Goal: Task Accomplishment & Management: Manage account settings

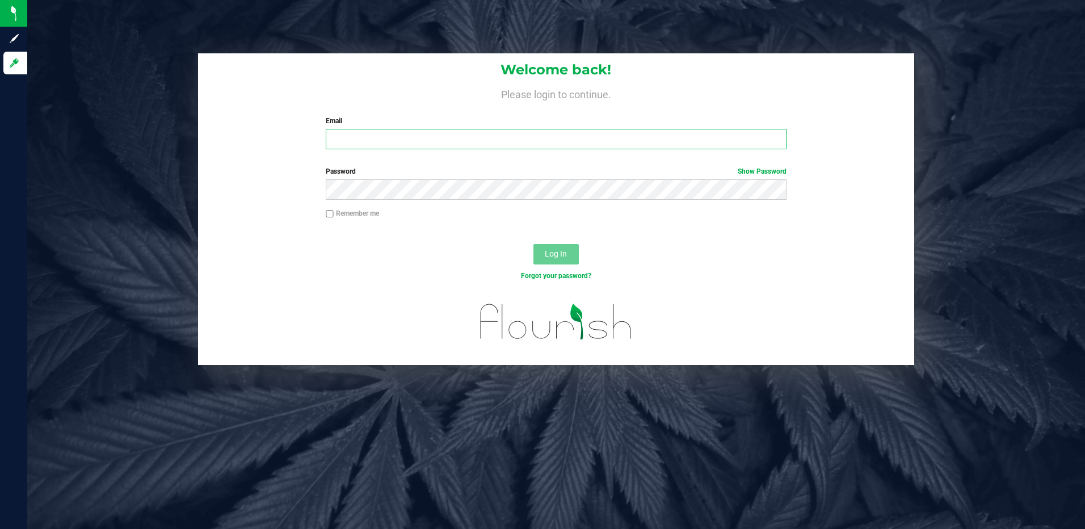
click at [369, 138] on input "Email" at bounding box center [556, 139] width 461 height 20
type input "slewandowski@liveparallel.com"
click at [533, 244] on button "Log In" at bounding box center [555, 254] width 45 height 20
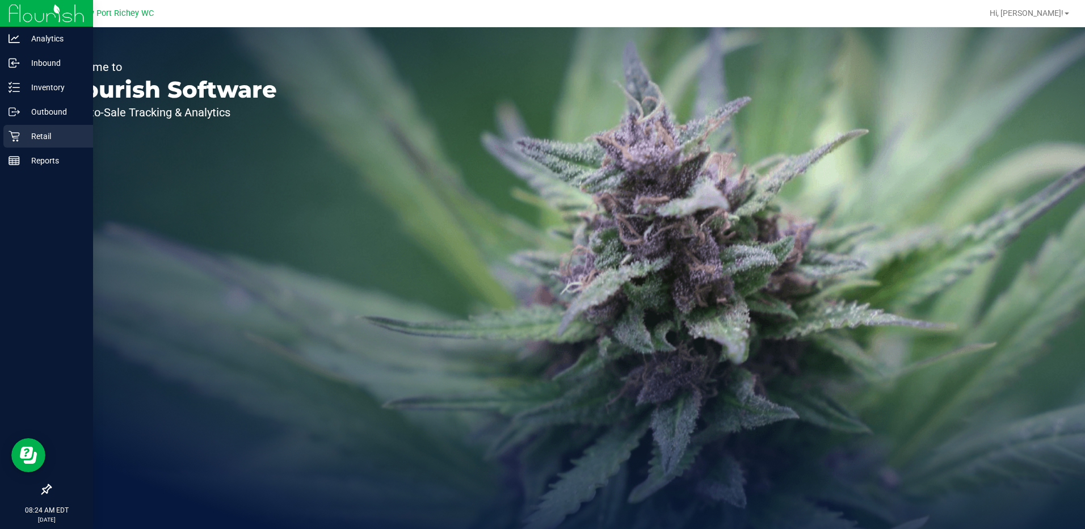
click at [46, 133] on p "Retail" at bounding box center [54, 136] width 68 height 14
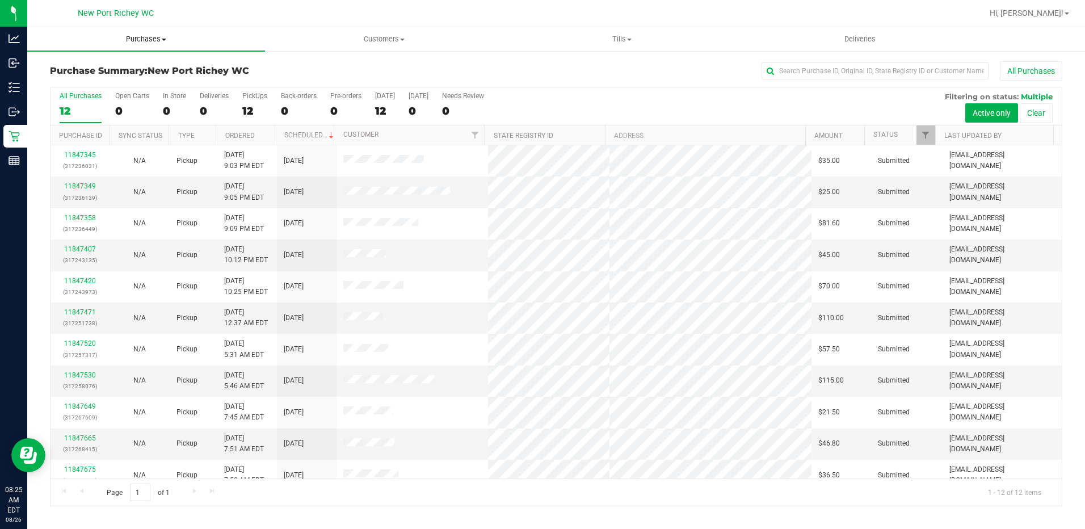
click at [164, 37] on span "Purchases" at bounding box center [146, 39] width 238 height 10
click at [86, 82] on span "Fulfillment" at bounding box center [62, 82] width 70 height 10
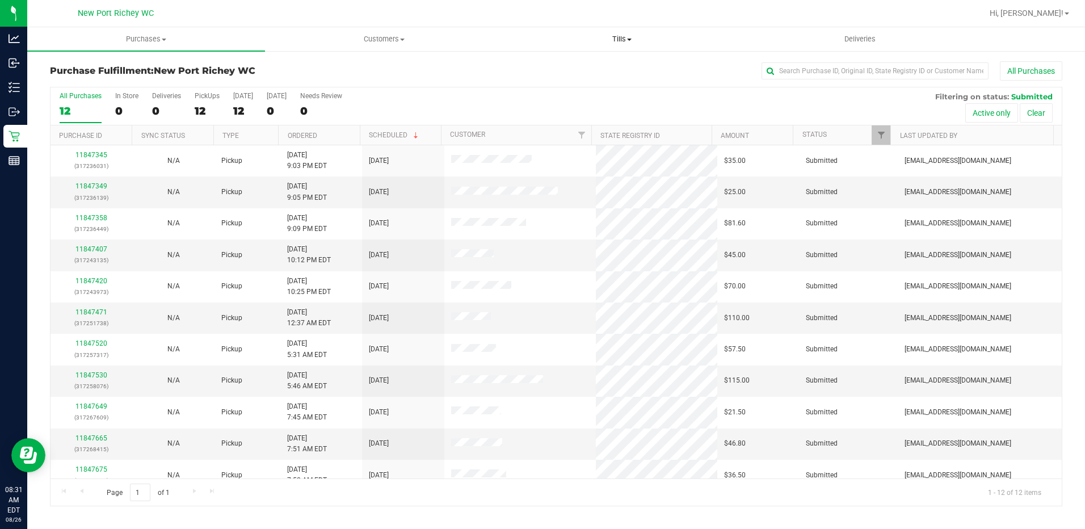
click at [628, 36] on span "Tills" at bounding box center [622, 39] width 237 height 10
click at [554, 66] on span "Manage tills" at bounding box center [541, 69] width 77 height 10
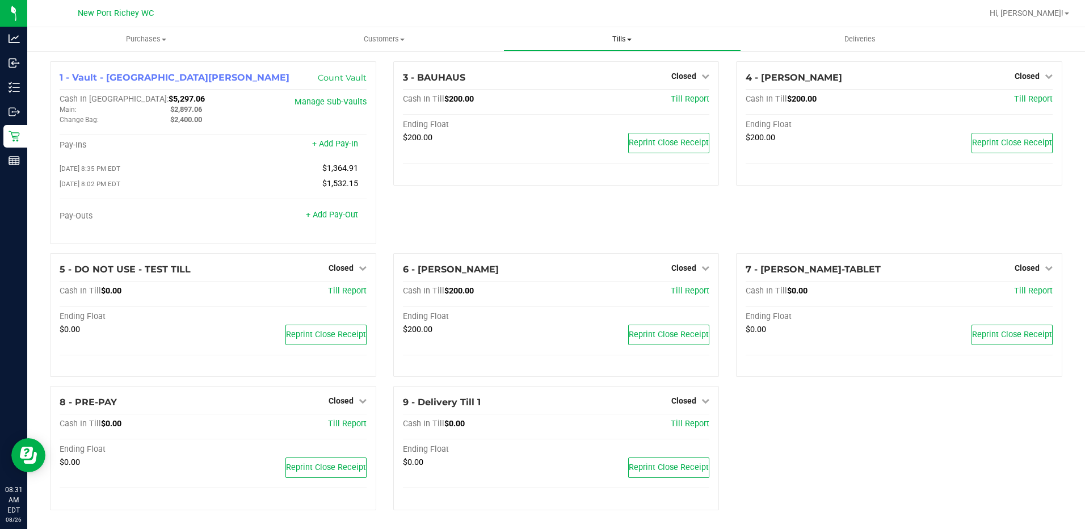
click at [623, 39] on span "Tills" at bounding box center [622, 39] width 237 height 10
click at [465, 194] on div "3 - BAUHAUS Closed Open Till Cash In Till $200.00 Till Report Ending Float $200…" at bounding box center [556, 157] width 343 height 192
click at [701, 74] on icon at bounding box center [705, 76] width 8 height 8
click at [669, 97] on link "Open Till" at bounding box center [683, 99] width 30 height 9
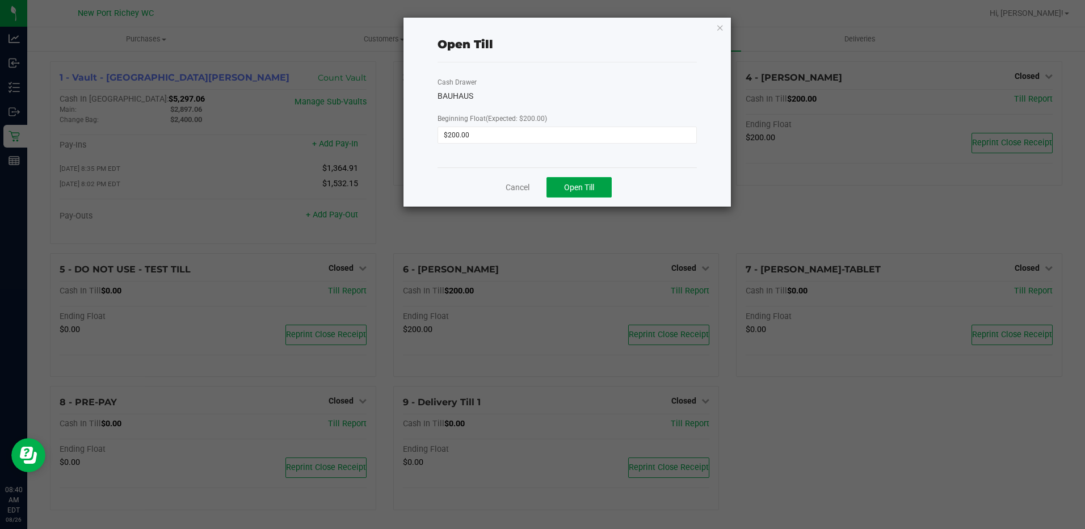
drag, startPoint x: 550, startPoint y: 193, endPoint x: 598, endPoint y: 175, distance: 51.5
click at [550, 193] on button "Open Till" at bounding box center [578, 187] width 65 height 20
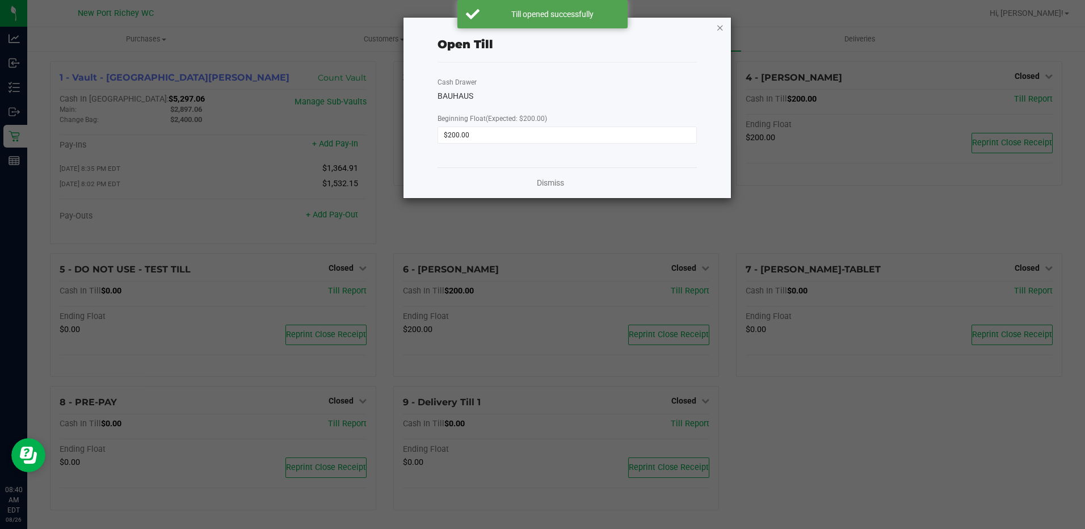
click at [722, 27] on icon "button" at bounding box center [720, 27] width 8 height 14
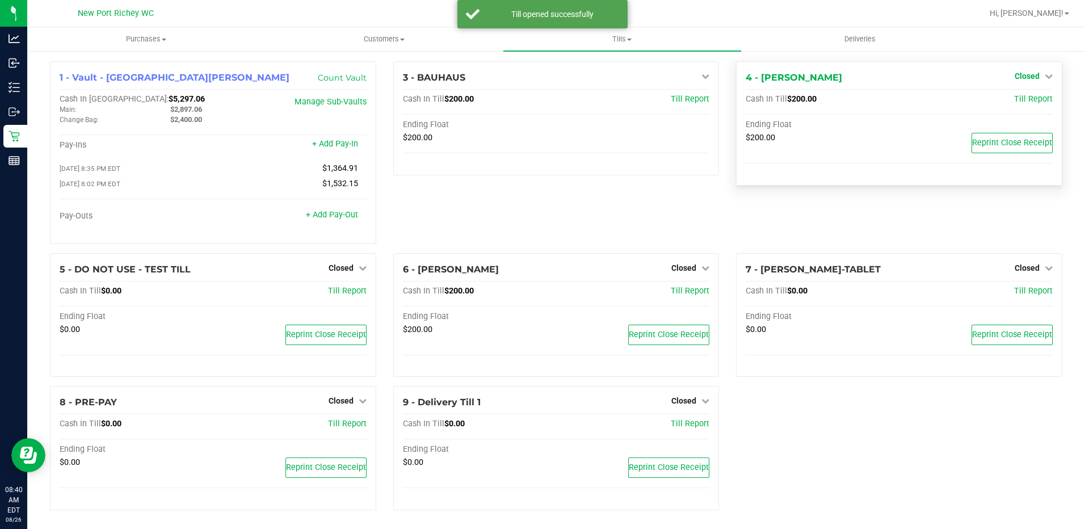
click at [1026, 73] on span "Closed" at bounding box center [1026, 75] width 25 height 9
click at [1033, 98] on div "Open Till" at bounding box center [1026, 100] width 84 height 14
click at [1024, 99] on link "Open Till" at bounding box center [1026, 99] width 30 height 9
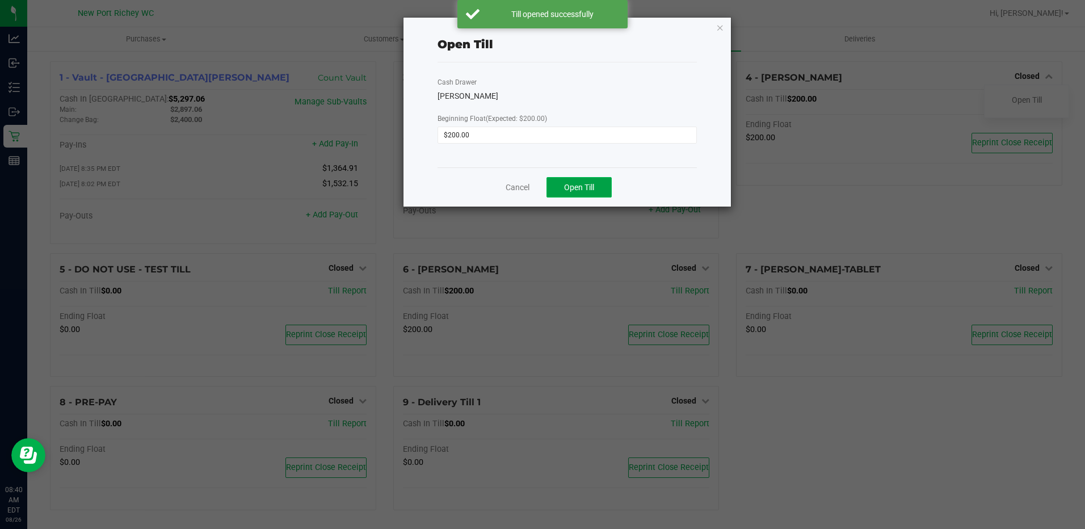
click at [583, 190] on span "Open Till" at bounding box center [579, 187] width 30 height 9
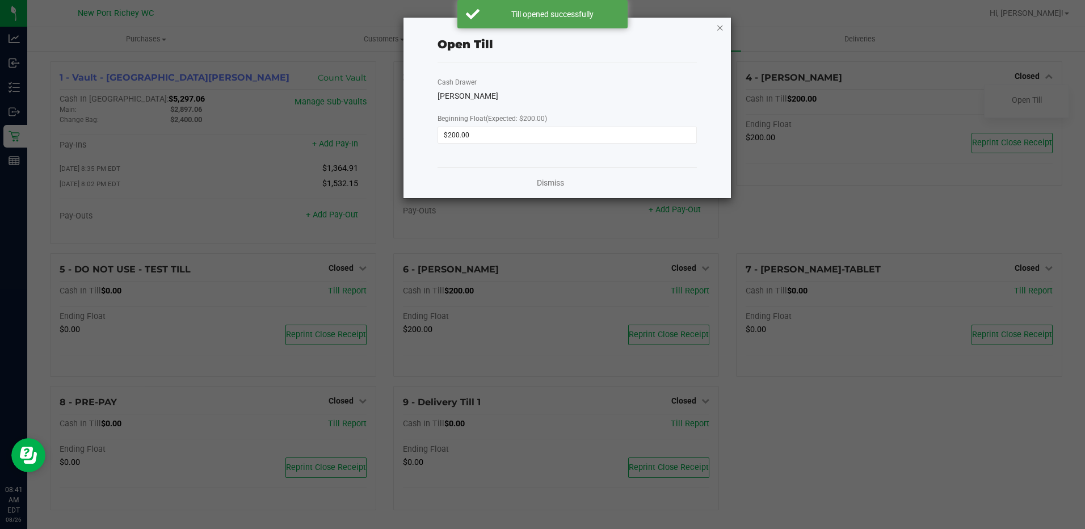
click at [719, 26] on icon "button" at bounding box center [720, 27] width 8 height 14
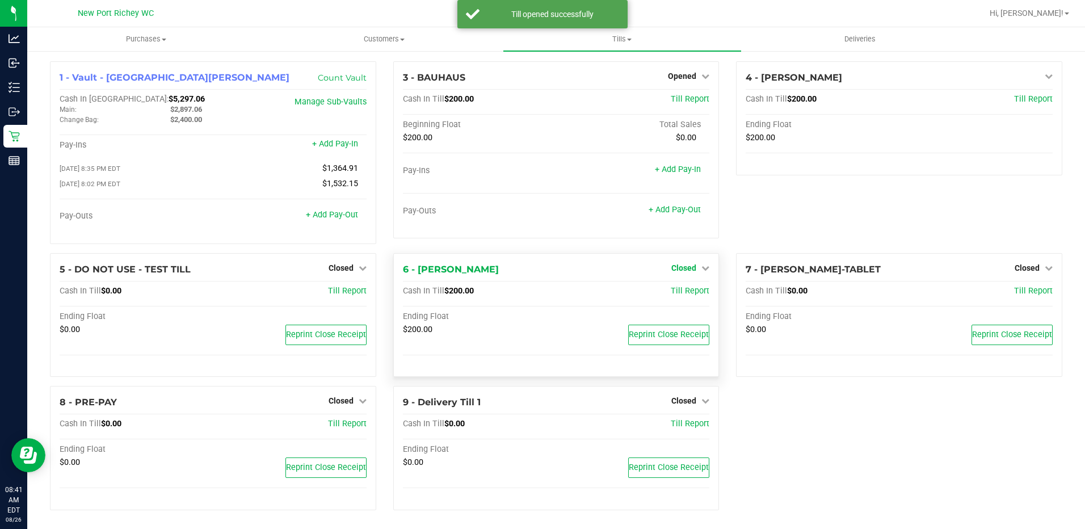
click at [685, 265] on span "Closed" at bounding box center [683, 267] width 25 height 9
click at [669, 290] on link "Open Till" at bounding box center [683, 290] width 30 height 9
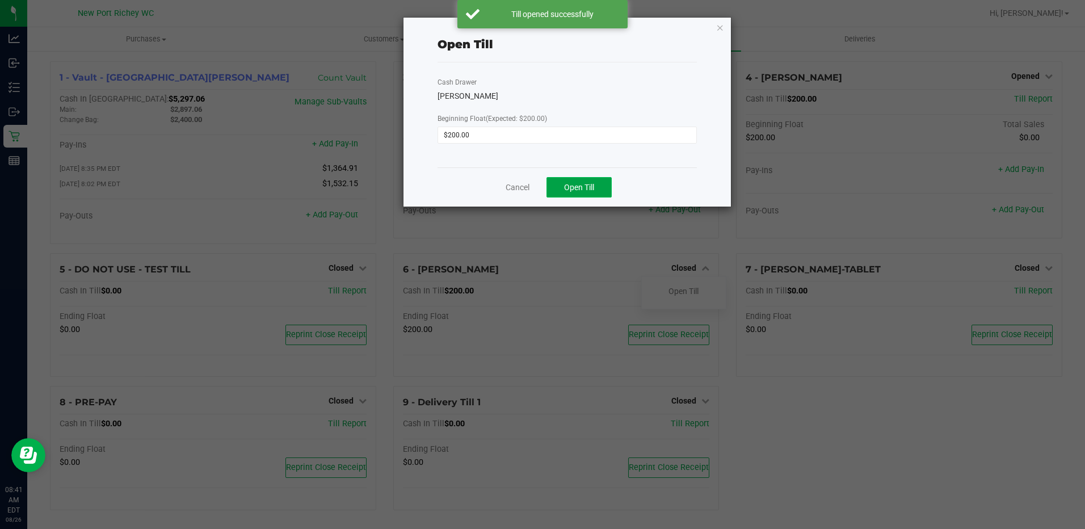
click at [580, 184] on span "Open Till" at bounding box center [579, 187] width 30 height 9
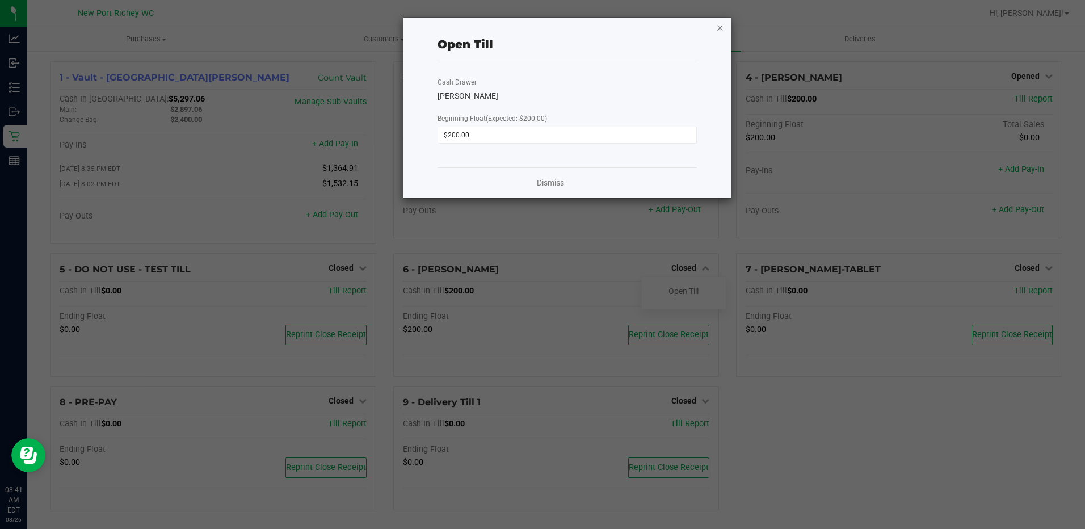
click at [720, 27] on icon "button" at bounding box center [720, 27] width 8 height 14
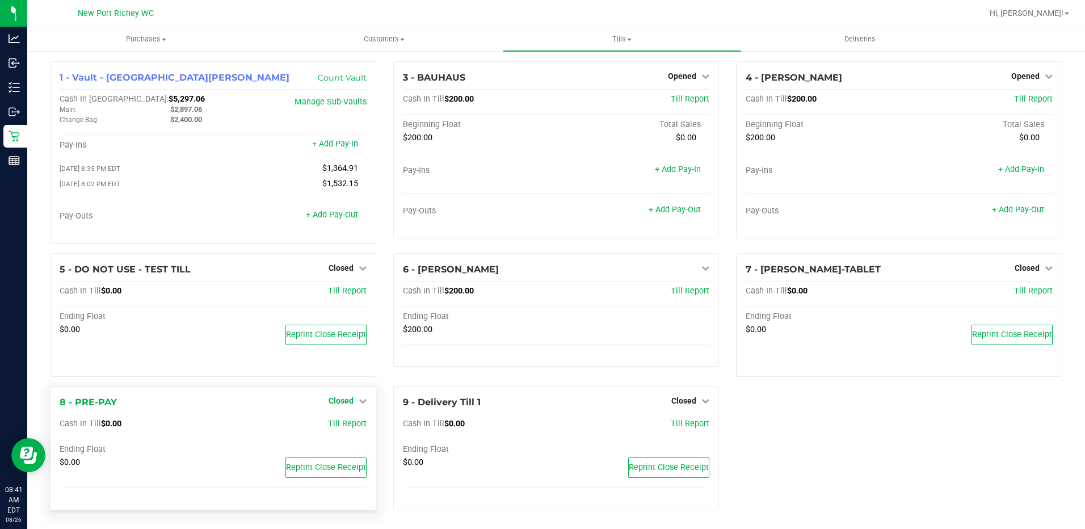
click at [334, 400] on span "Closed" at bounding box center [340, 400] width 25 height 9
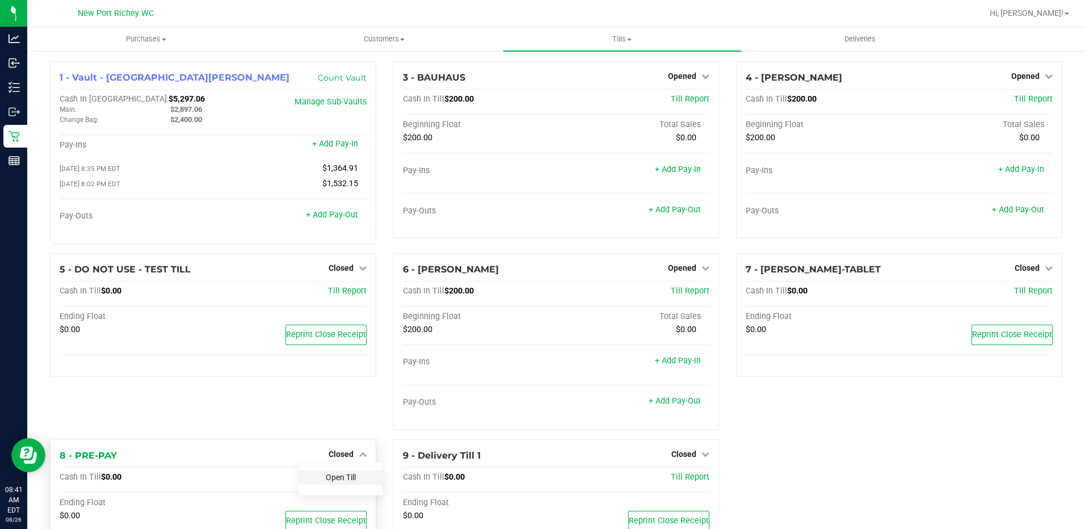
click at [334, 477] on link "Open Till" at bounding box center [341, 477] width 30 height 9
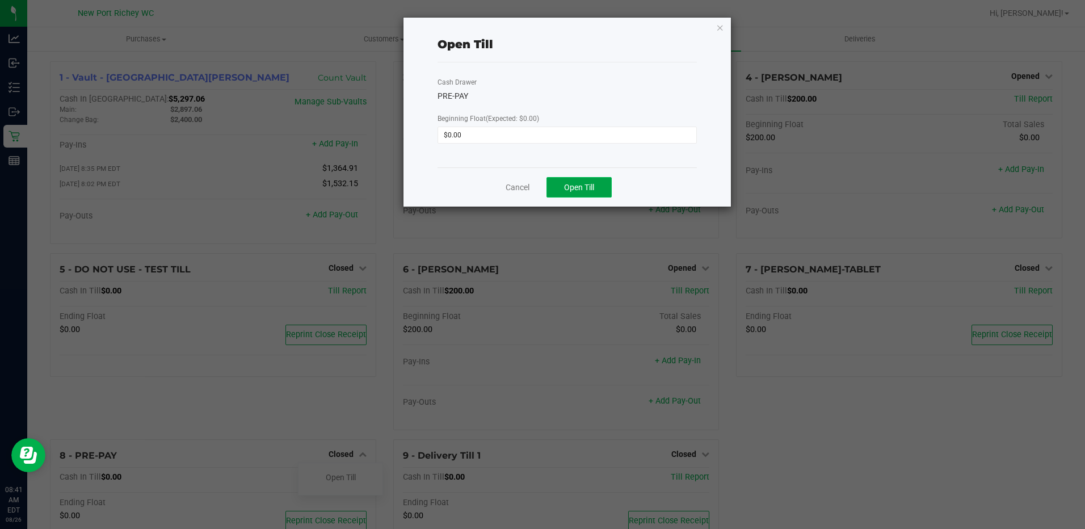
click at [575, 183] on span "Open Till" at bounding box center [579, 187] width 30 height 9
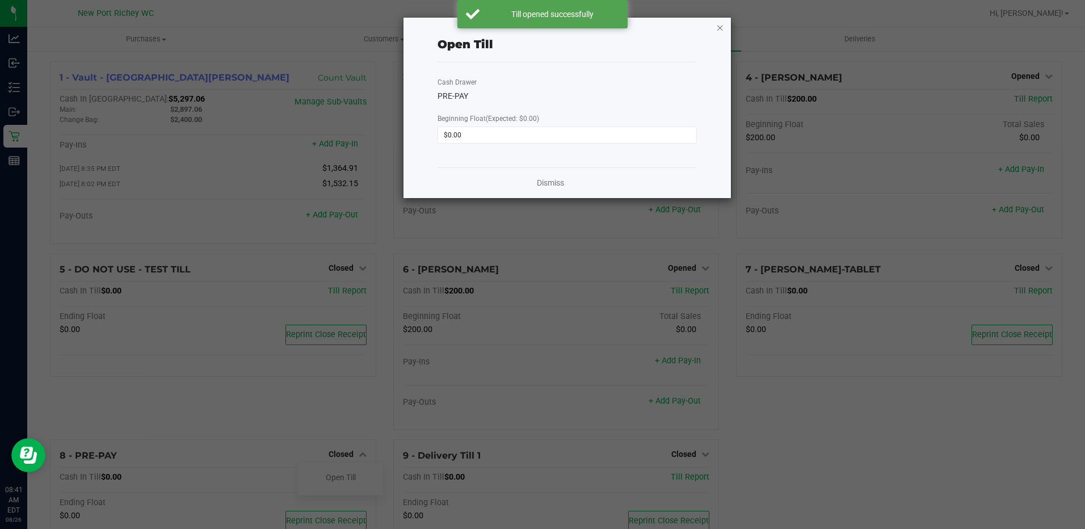
click at [722, 25] on icon "button" at bounding box center [720, 27] width 8 height 14
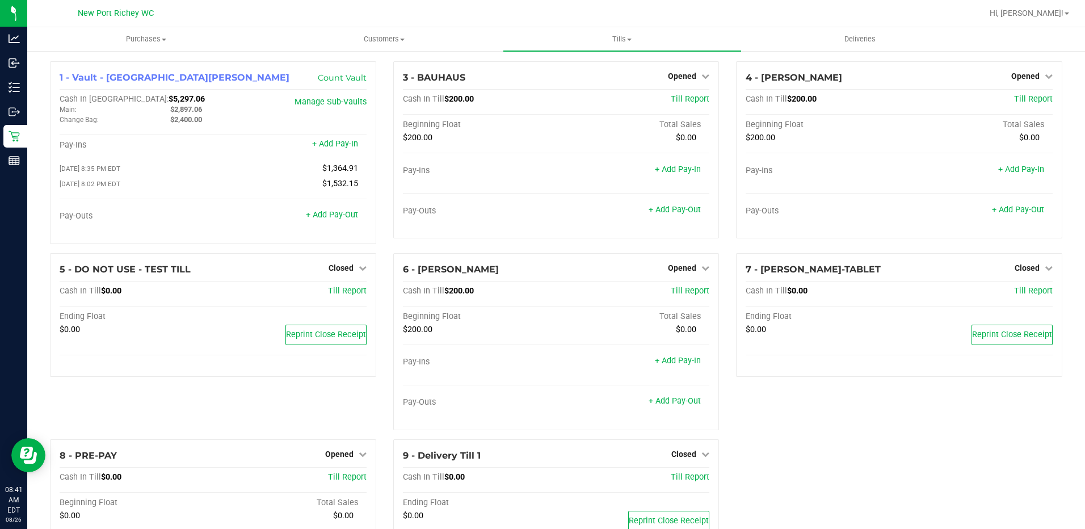
click at [496, 6] on div at bounding box center [592, 13] width 779 height 22
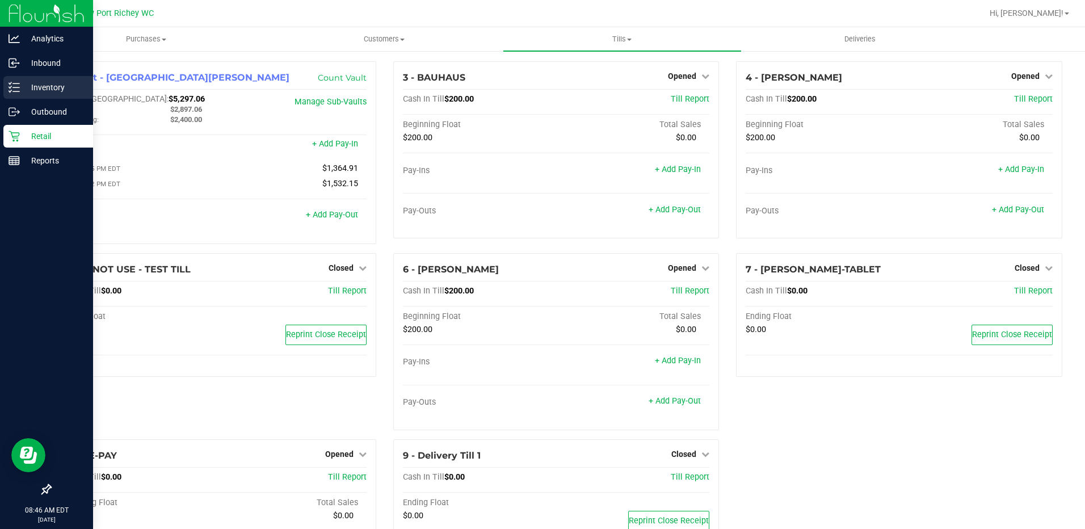
click at [29, 92] on p "Inventory" at bounding box center [54, 88] width 68 height 14
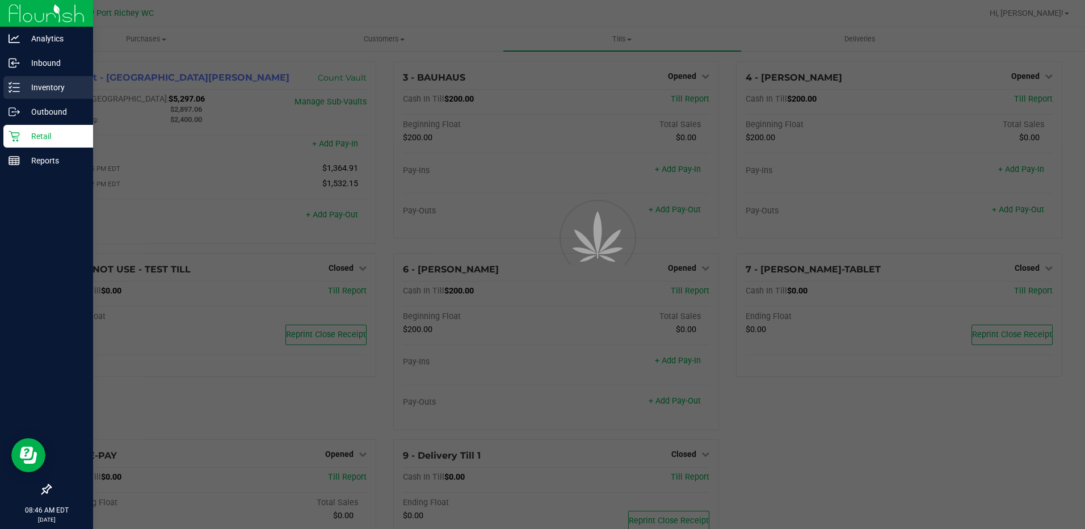
click at [21, 80] on div "Inventory" at bounding box center [48, 87] width 90 height 23
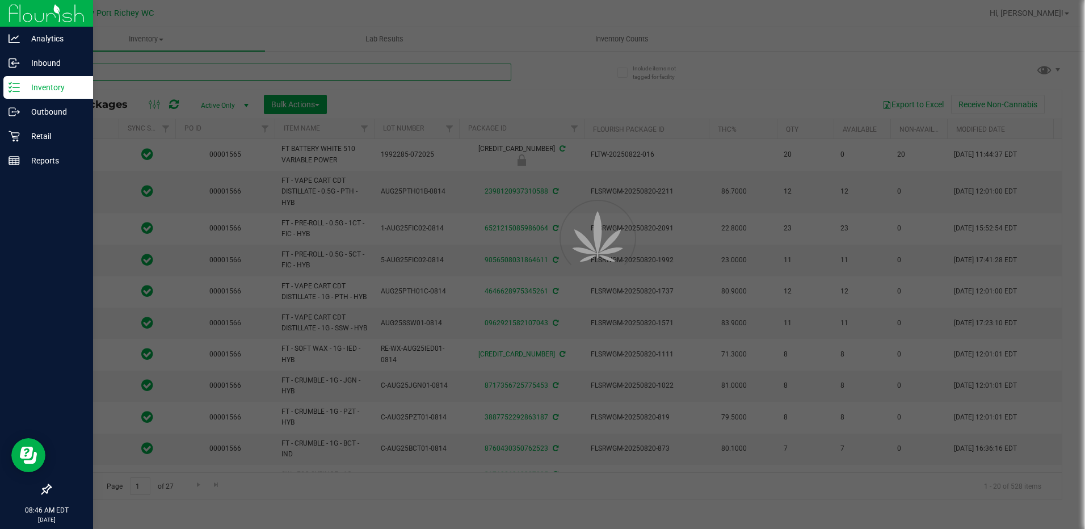
click at [186, 70] on input "text" at bounding box center [280, 72] width 461 height 17
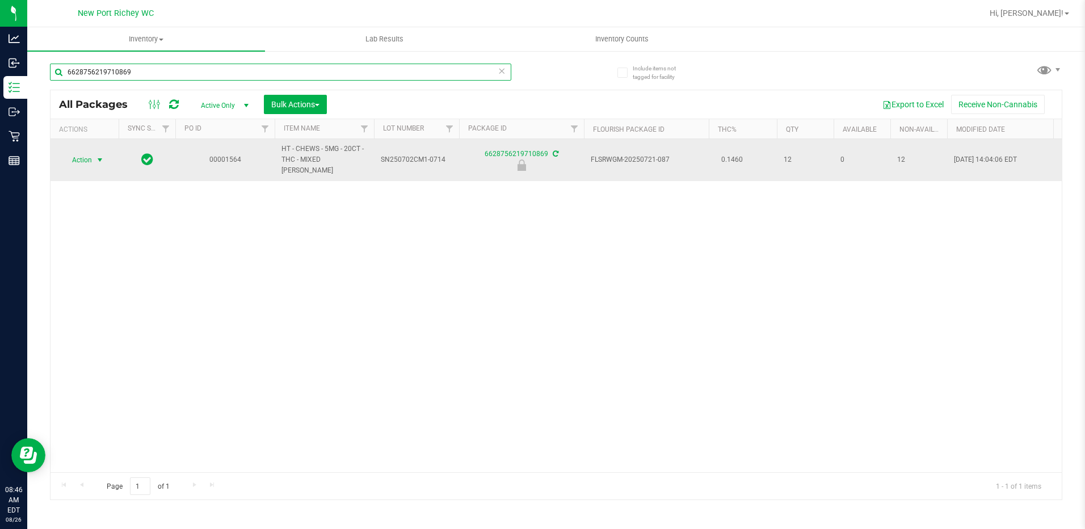
type input "6628756219710869"
click at [96, 158] on span "select" at bounding box center [99, 159] width 9 height 9
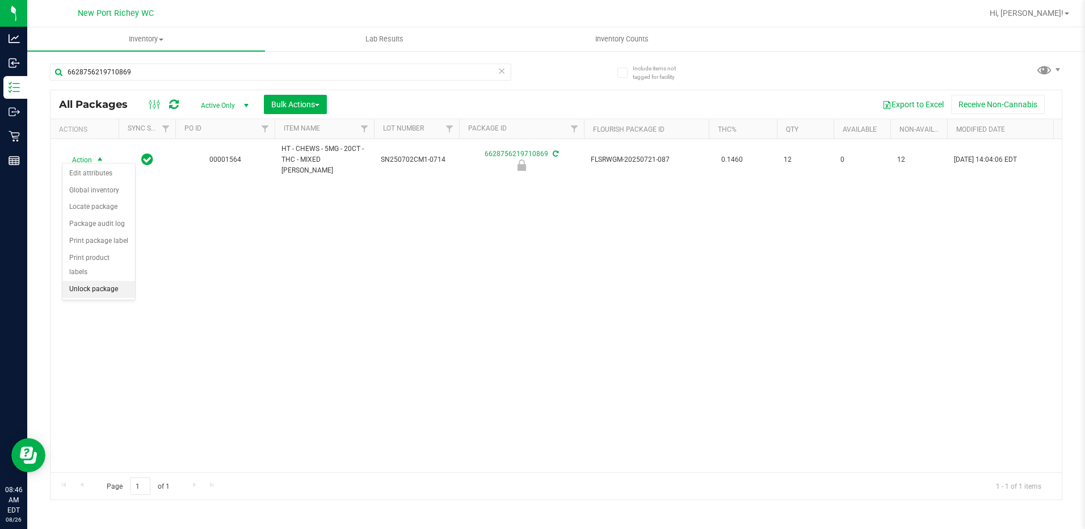
click at [95, 281] on li "Unlock package" at bounding box center [98, 289] width 73 height 17
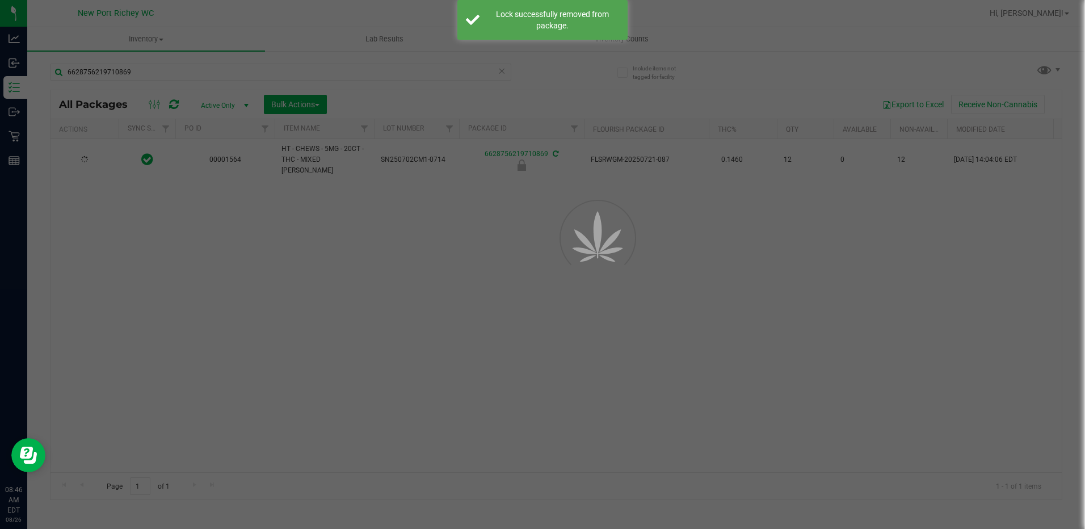
click at [306, 317] on div at bounding box center [542, 264] width 1085 height 529
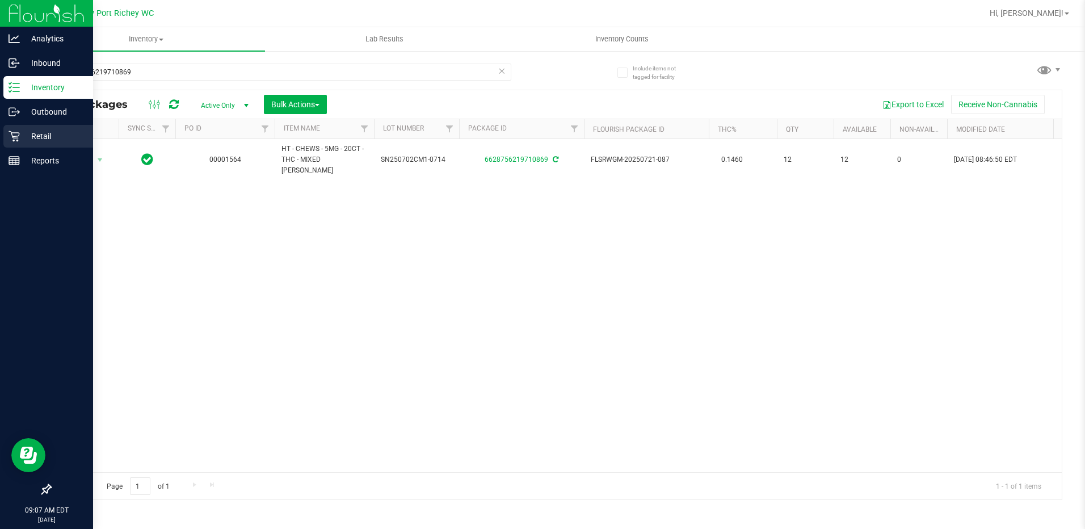
click at [45, 136] on p "Retail" at bounding box center [54, 136] width 68 height 14
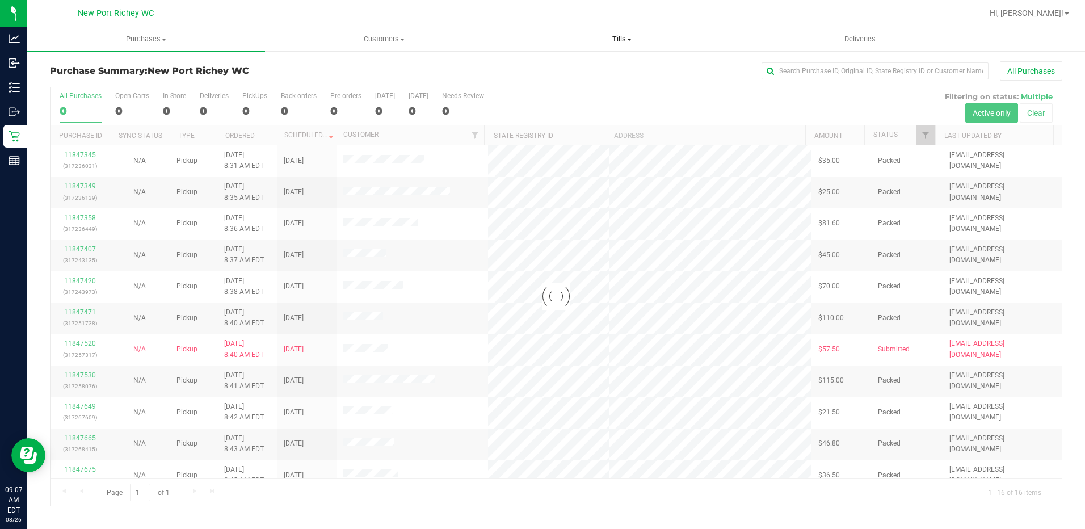
click at [630, 39] on span at bounding box center [629, 40] width 5 height 2
click at [534, 65] on span "Manage tills" at bounding box center [541, 69] width 77 height 10
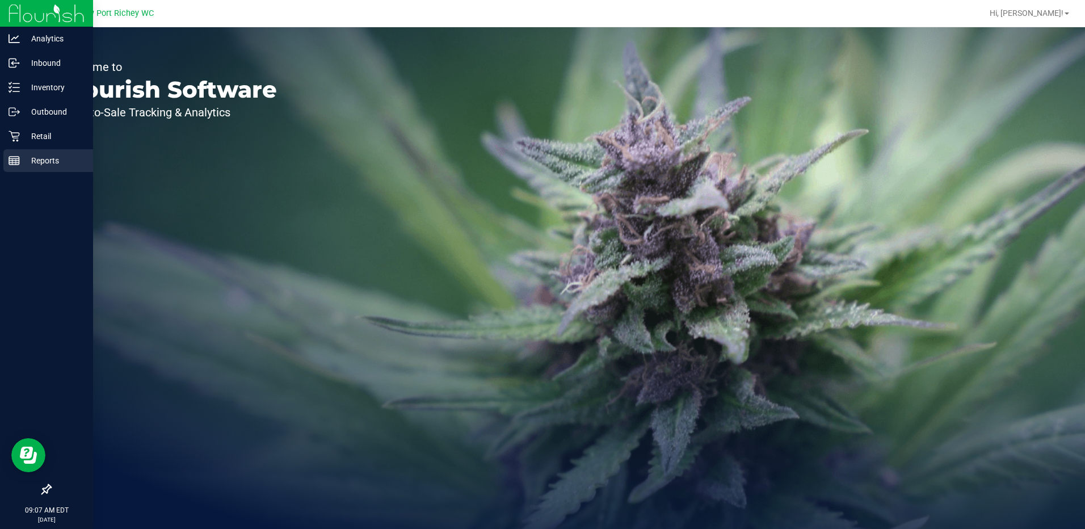
click at [38, 161] on p "Reports" at bounding box center [54, 161] width 68 height 14
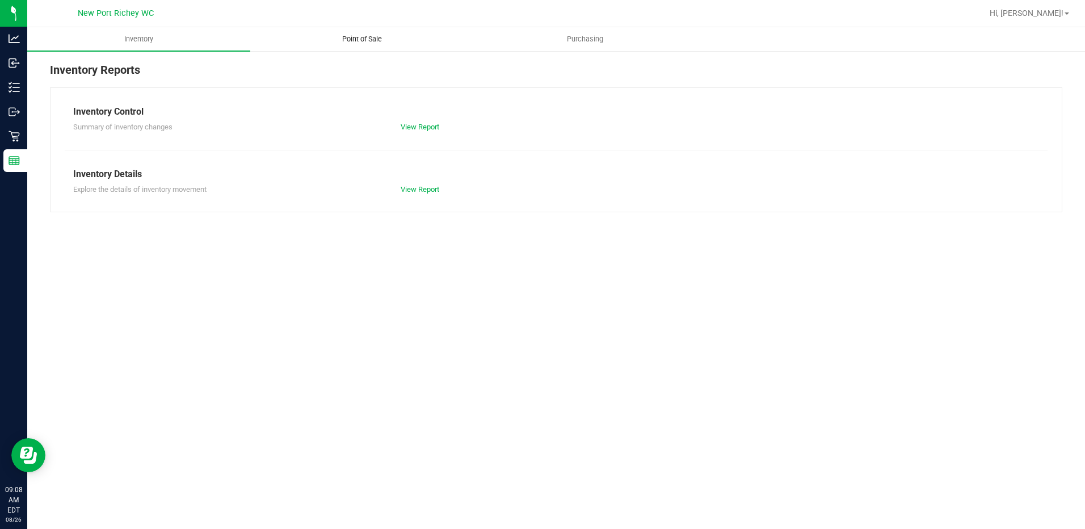
click at [369, 39] on span "Point of Sale" at bounding box center [362, 39] width 70 height 10
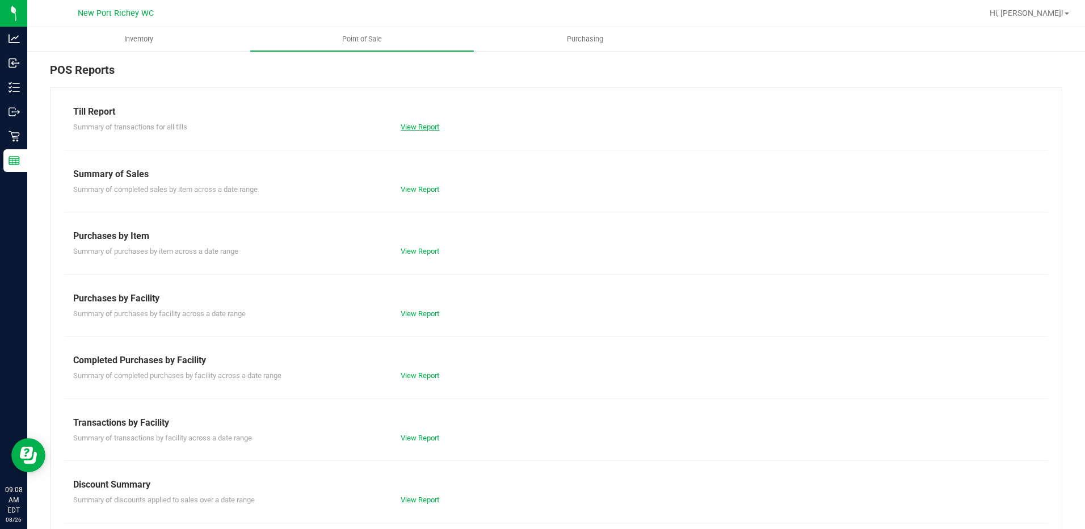
click at [419, 126] on link "View Report" at bounding box center [419, 127] width 39 height 9
